Goal: Find specific page/section: Find specific page/section

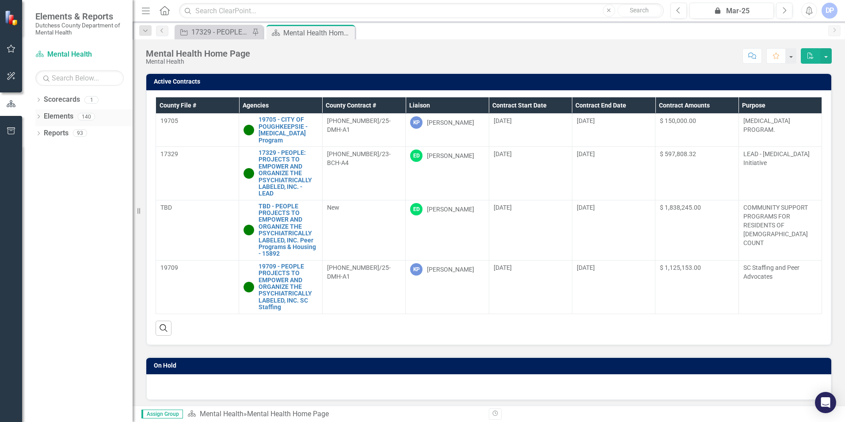
click at [37, 117] on icon "Dropdown" at bounding box center [38, 117] width 6 height 5
click at [42, 167] on icon "Dropdown" at bounding box center [43, 167] width 6 height 5
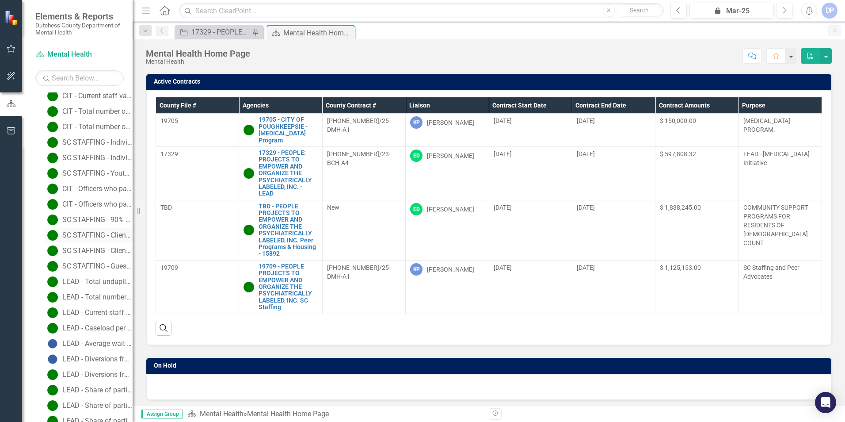
scroll to position [133, 0]
click at [71, 79] on input "text" at bounding box center [79, 77] width 88 height 15
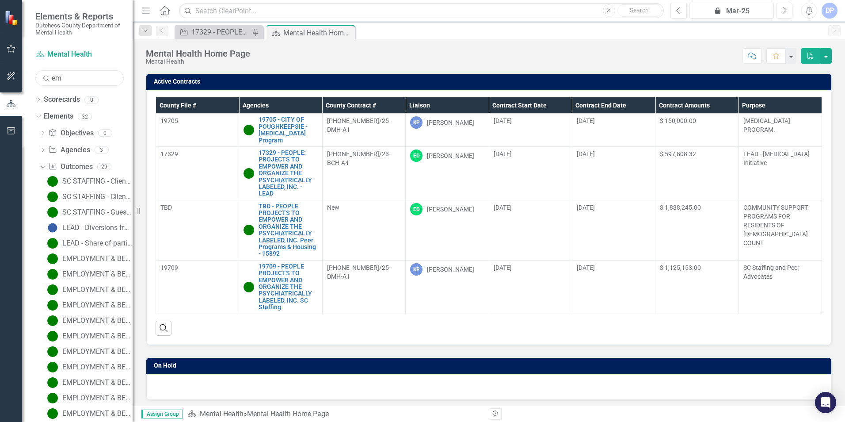
type input "e"
type input "r"
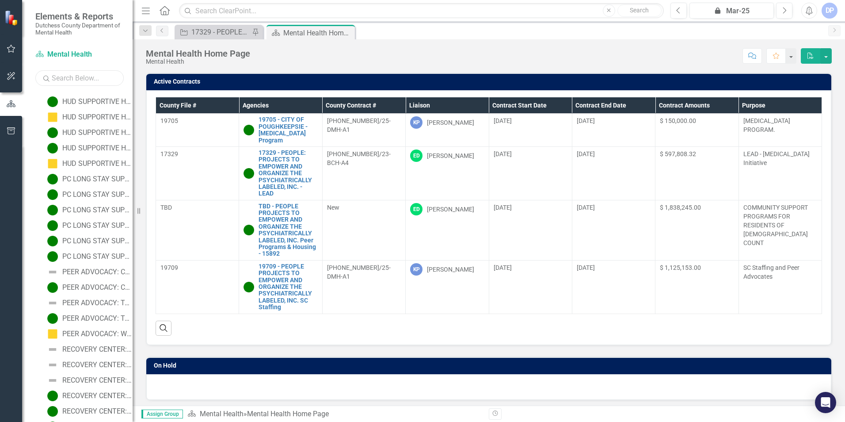
scroll to position [681, 0]
click at [89, 74] on input "text" at bounding box center [79, 77] width 88 height 15
type input "em"
click at [110, 95] on link "EMPLOYMENT & BENEFITS: Clients have their information updated with their health…" at bounding box center [89, 101] width 88 height 14
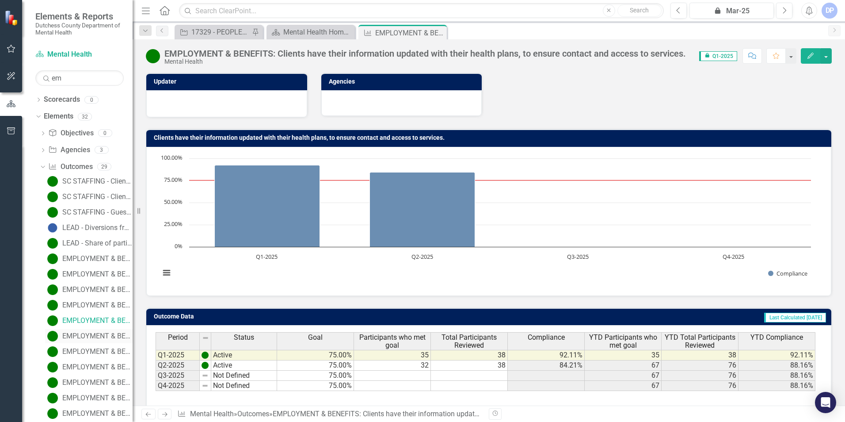
click at [87, 335] on div "EMPLOYMENT & BENEFITS: Clients will achieve one self-assessed Peer Advocacy and…" at bounding box center [97, 336] width 70 height 8
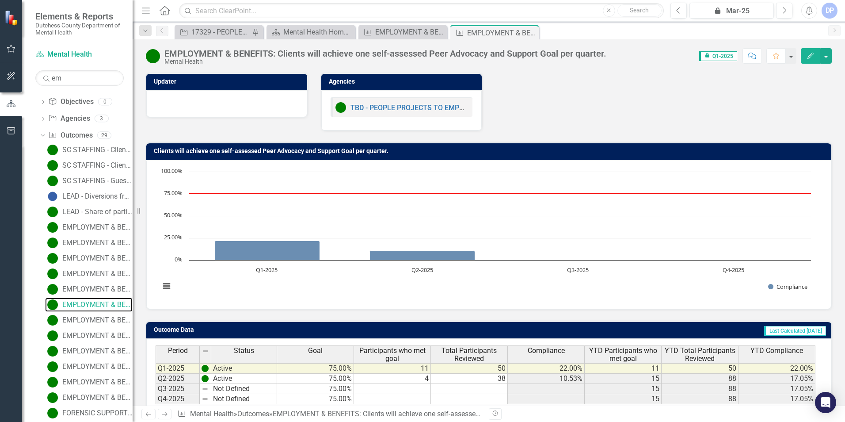
scroll to position [37, 0]
